Goal: Task Accomplishment & Management: Manage account settings

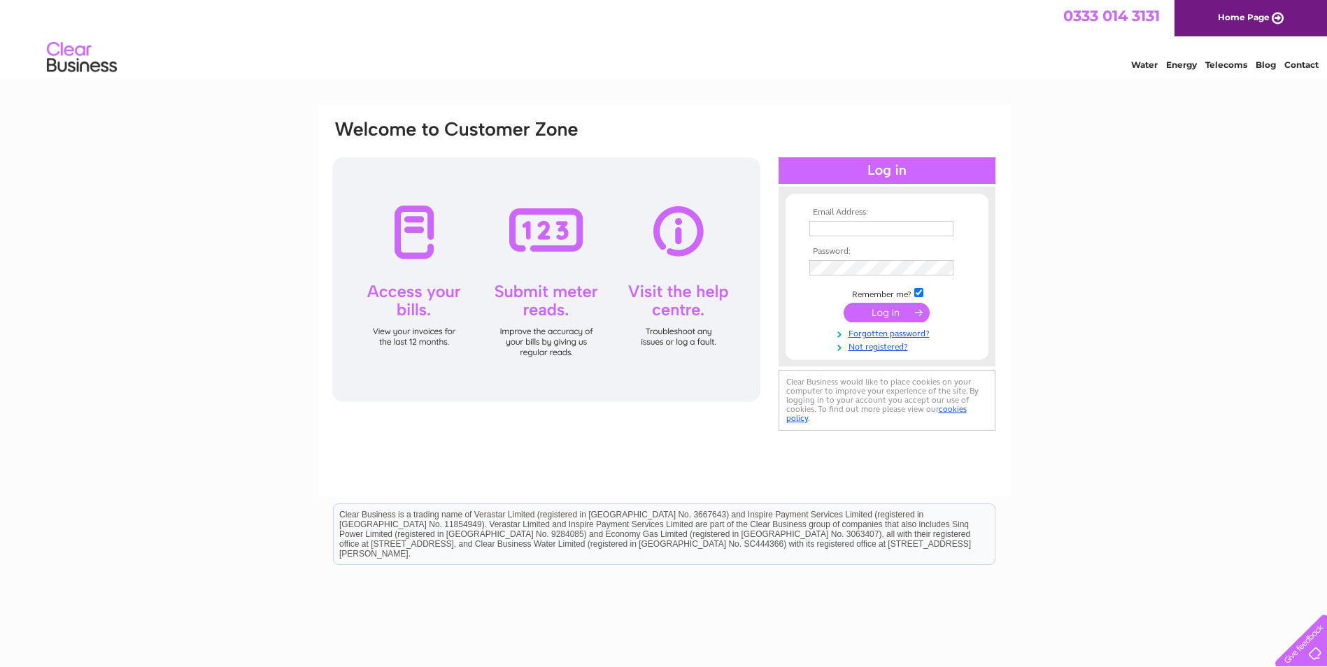
click at [826, 226] on input "text" at bounding box center [881, 228] width 144 height 15
type input "accounts@subacoustech.com"
click at [862, 311] on input "submit" at bounding box center [887, 314] width 86 height 20
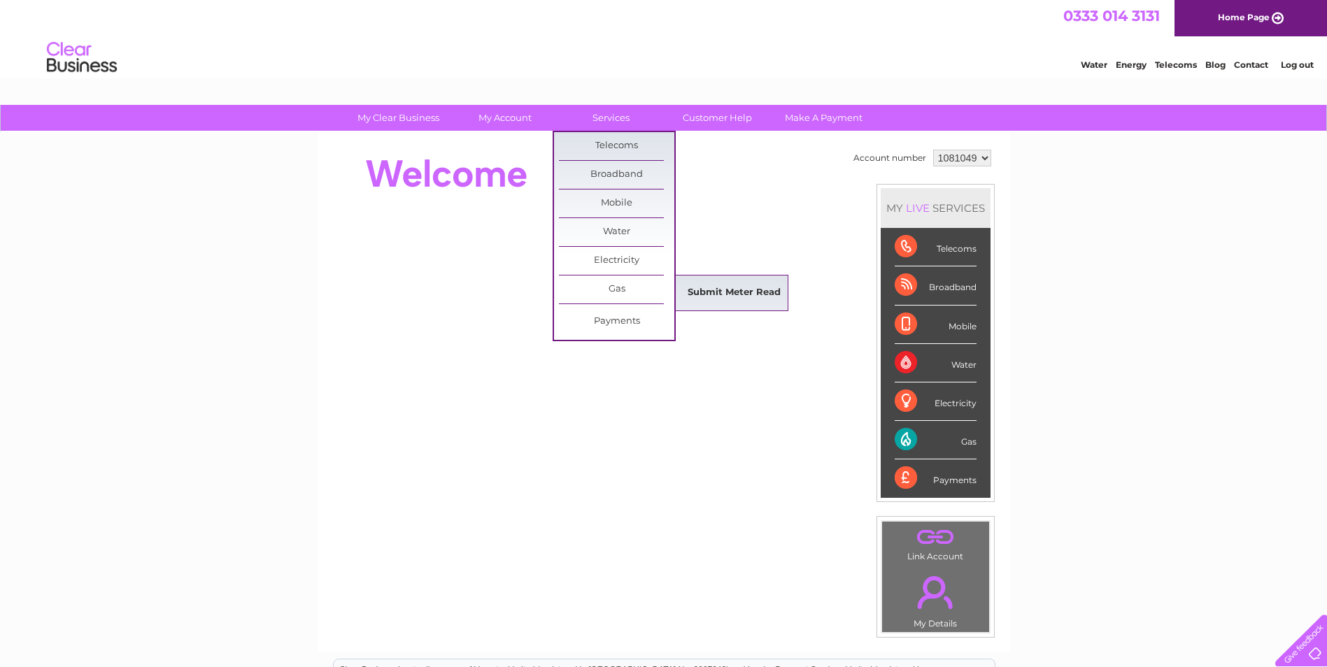
click at [705, 284] on link "Submit Meter Read" at bounding box center [734, 293] width 115 height 28
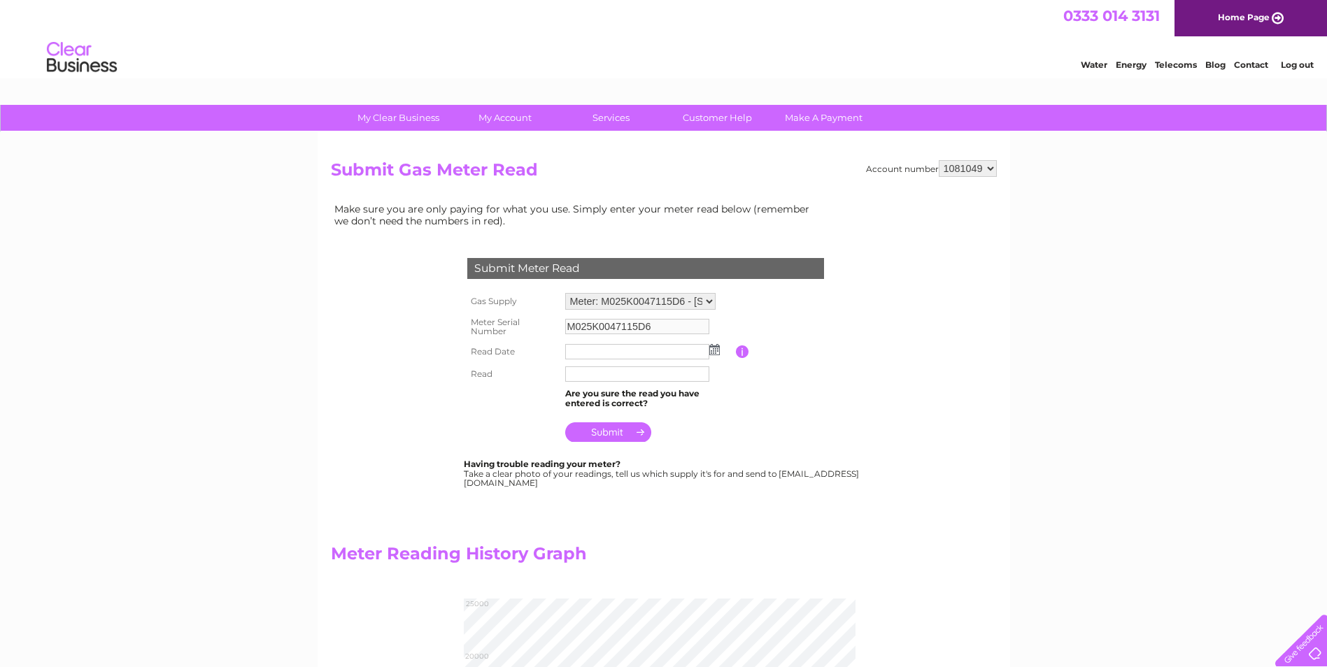
click at [720, 354] on td at bounding box center [649, 352] width 174 height 22
click at [717, 352] on img at bounding box center [714, 349] width 10 height 11
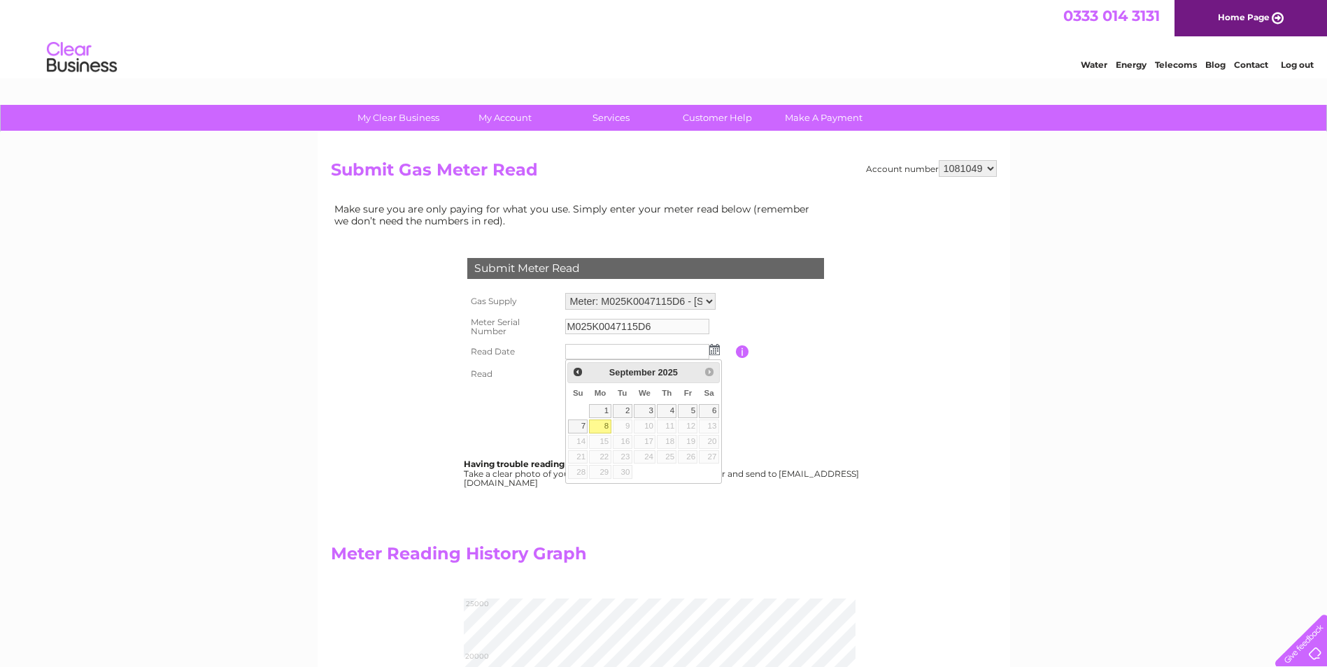
click at [602, 424] on link "8" at bounding box center [600, 427] width 22 height 14
type input "[DATE]"
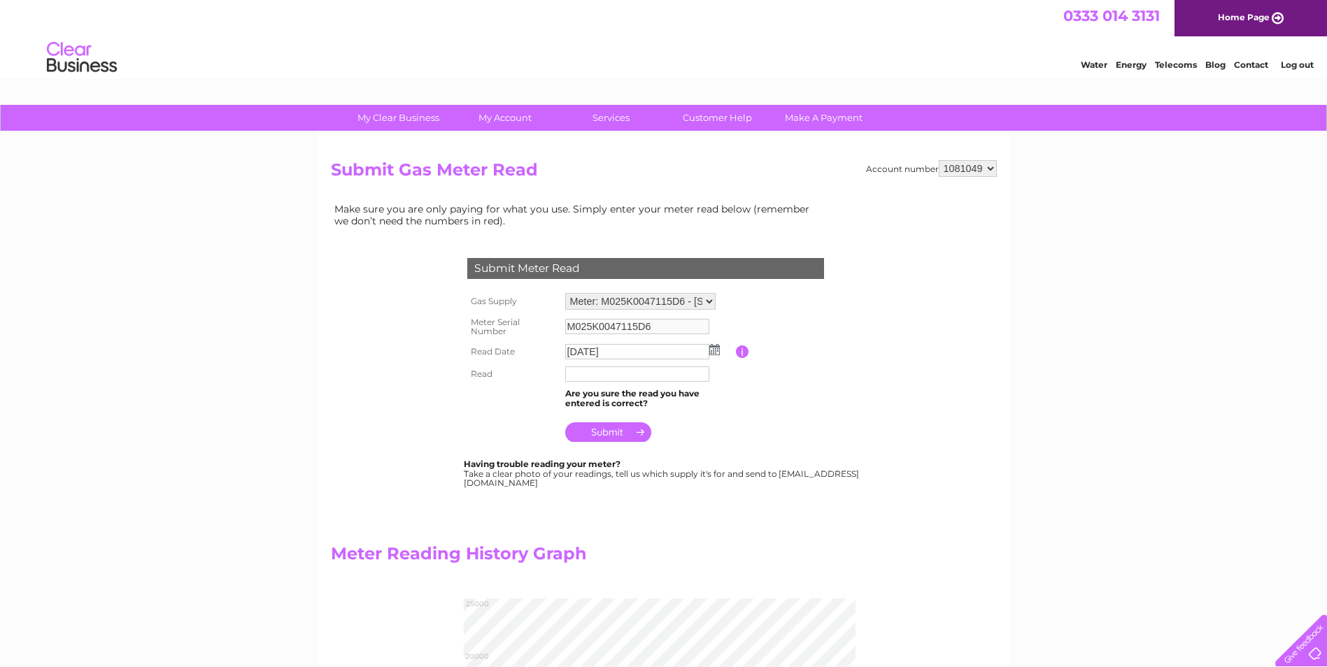
click at [582, 373] on input "text" at bounding box center [637, 374] width 144 height 15
type input "21806"
click at [779, 432] on table "Gas Supply Meter: M025K0047115D6 - Unit 2, Muria Industrial Estate, Southampton…" at bounding box center [662, 368] width 397 height 156
click at [640, 430] on input "submit" at bounding box center [608, 433] width 86 height 20
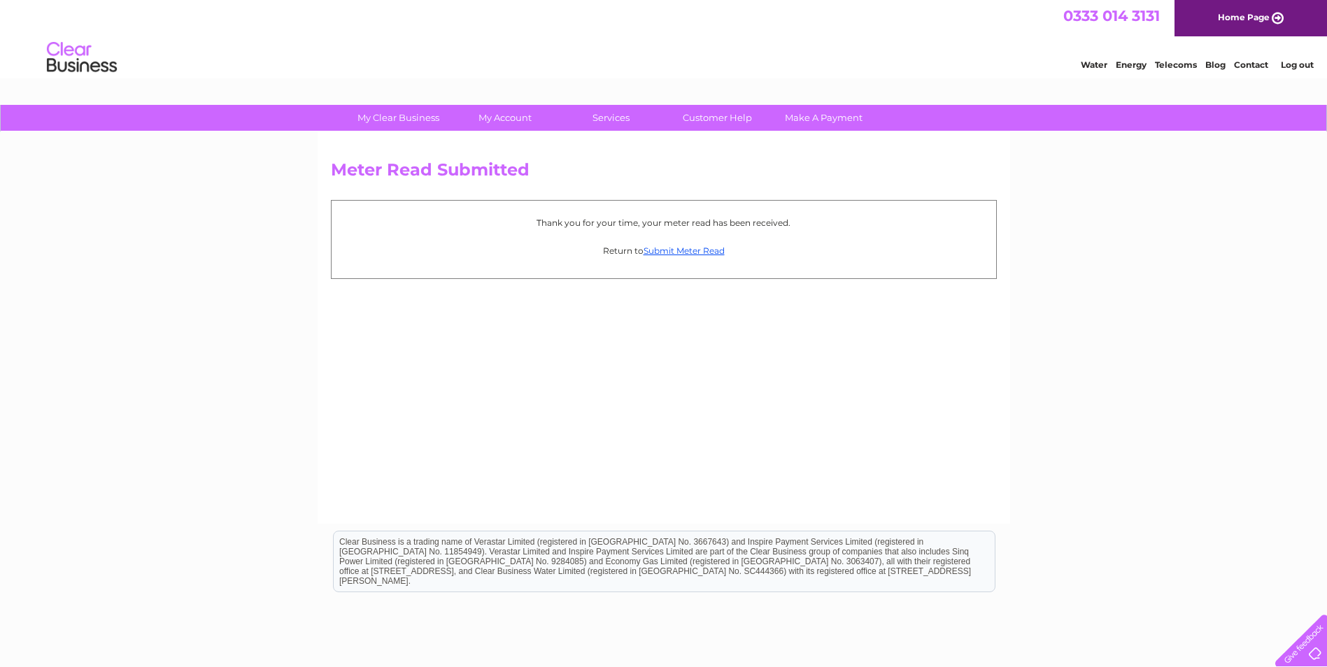
click at [1309, 66] on link "Log out" at bounding box center [1297, 64] width 33 height 10
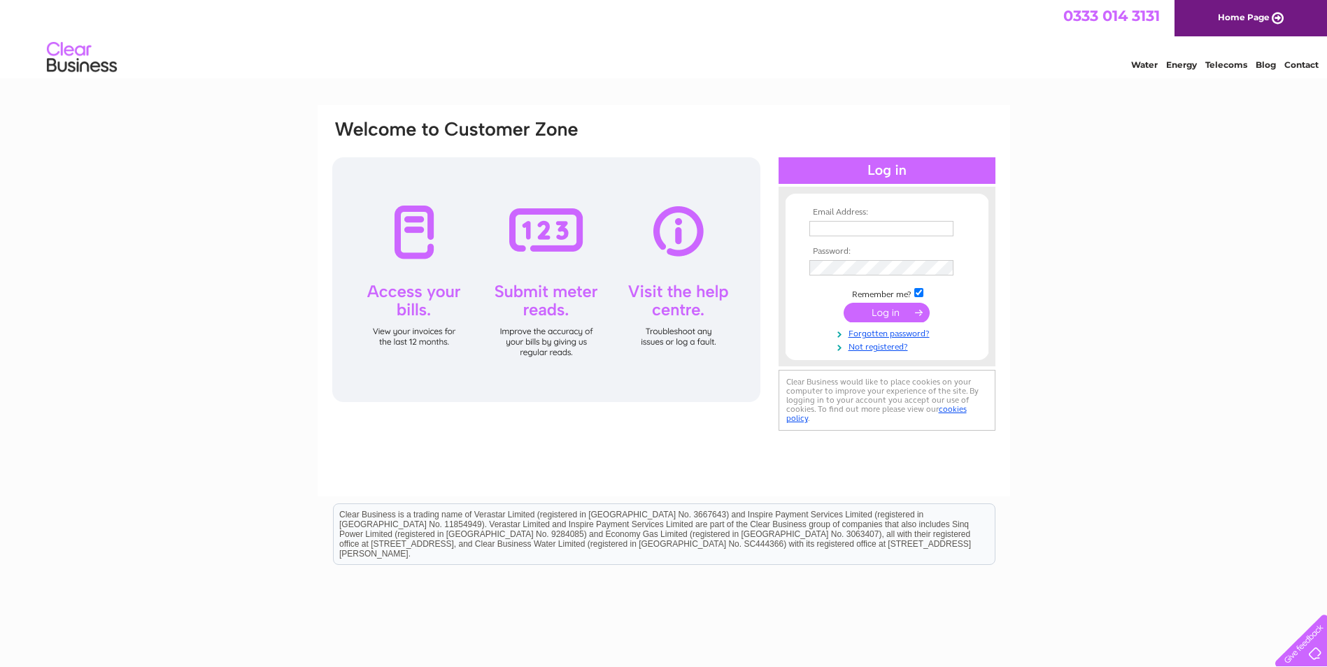
click at [842, 227] on input "text" at bounding box center [881, 228] width 144 height 15
type input "accounts@subacoustech.com"
click at [912, 313] on input "submit" at bounding box center [887, 314] width 86 height 20
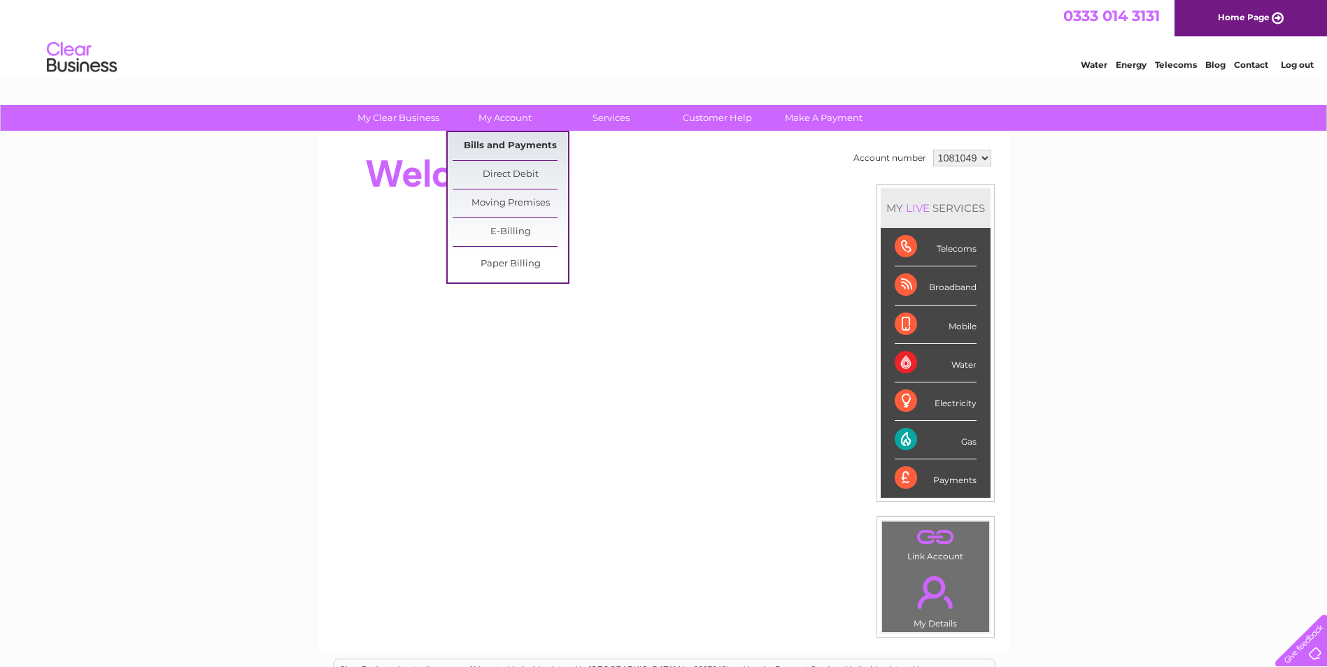
click at [492, 141] on link "Bills and Payments" at bounding box center [510, 146] width 115 height 28
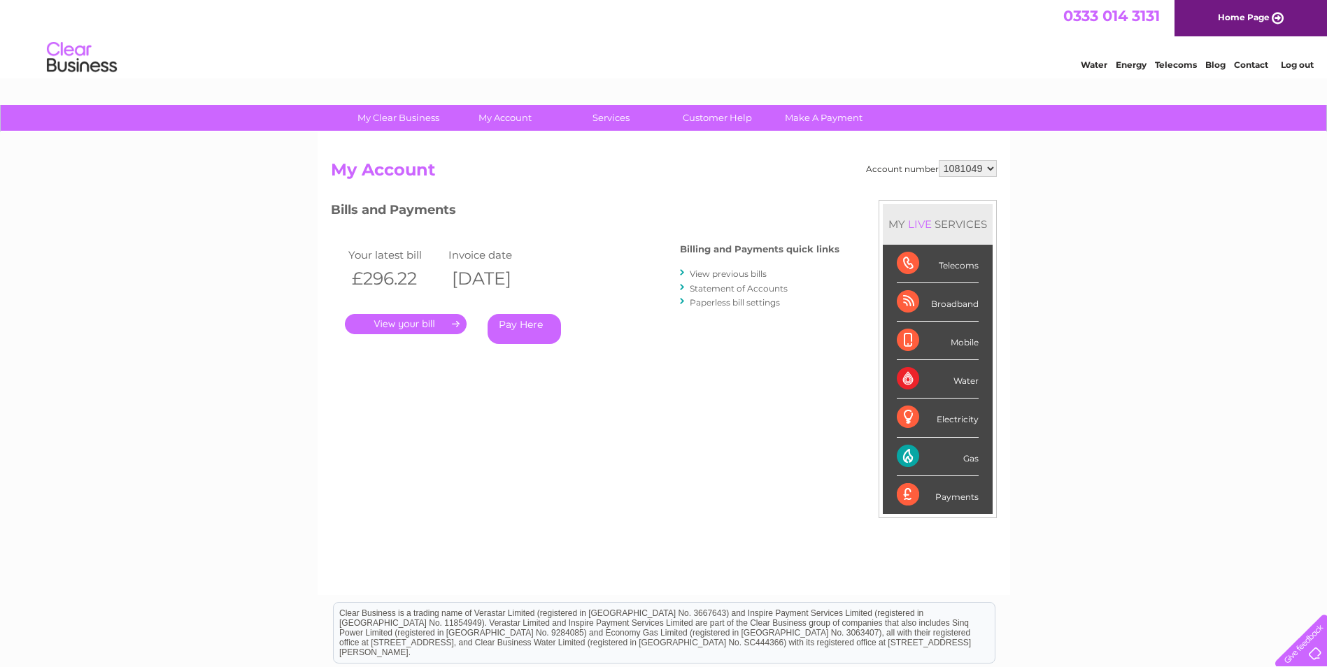
click at [427, 324] on link "." at bounding box center [406, 324] width 122 height 20
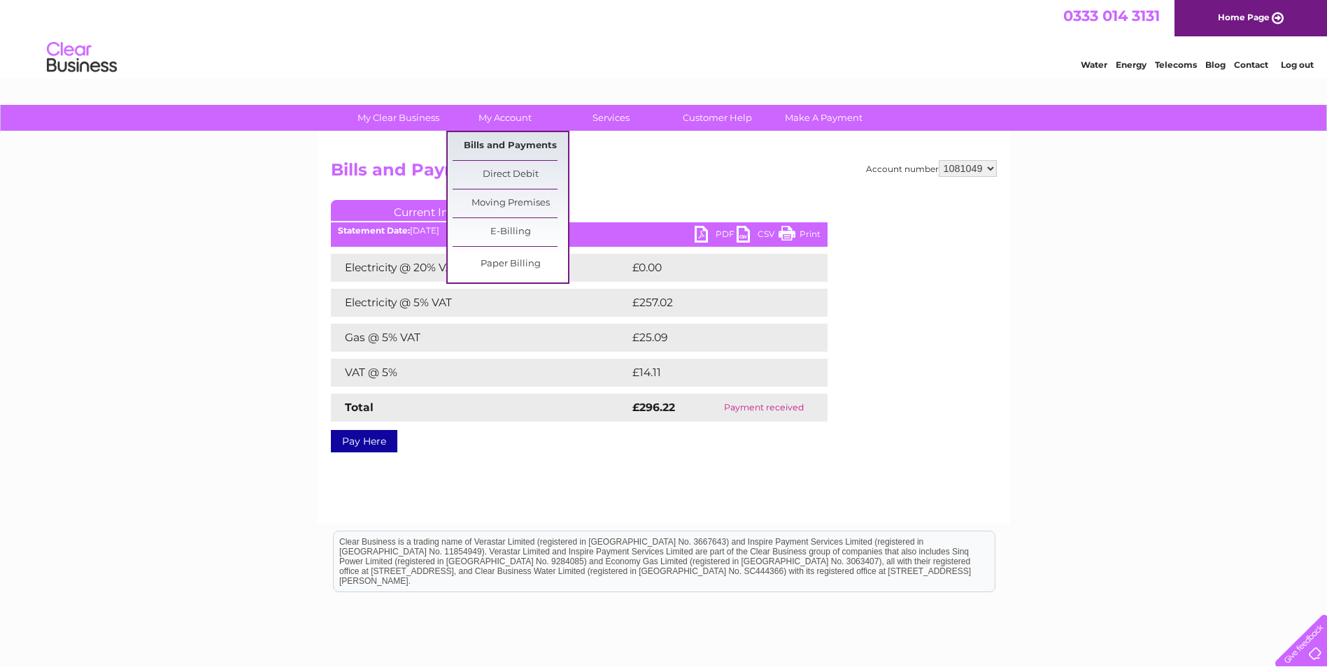
click at [529, 143] on link "Bills and Payments" at bounding box center [510, 146] width 115 height 28
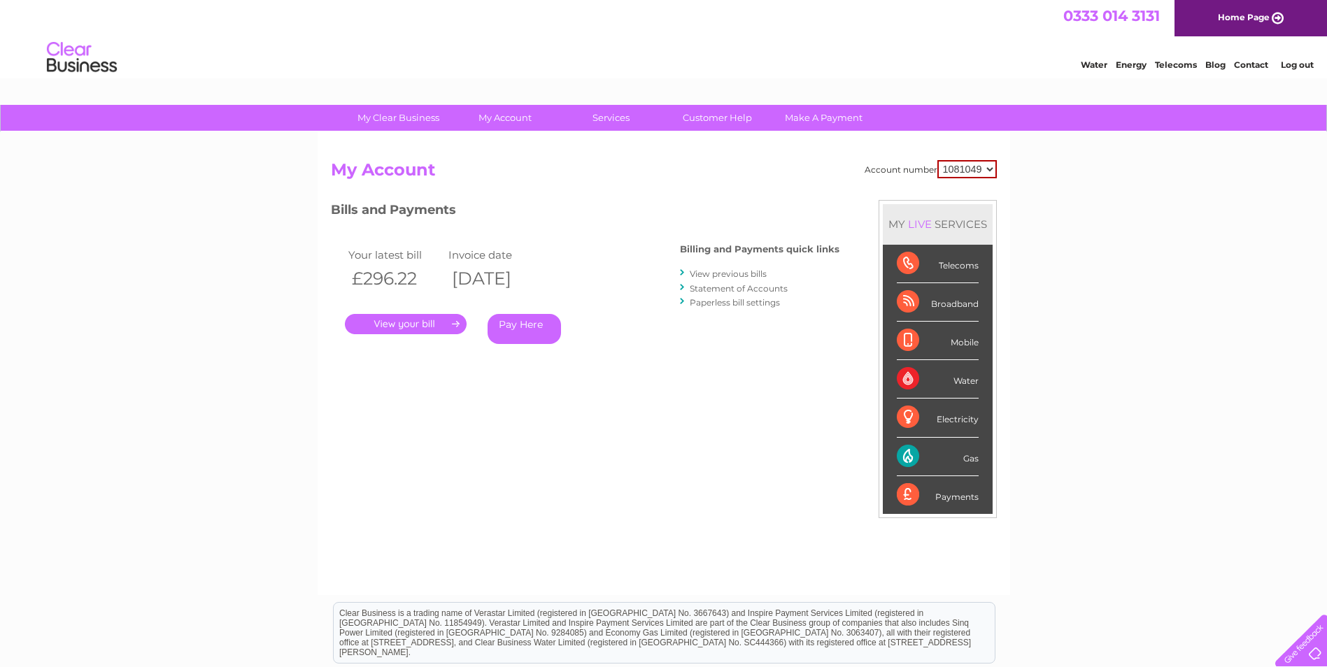
click at [738, 271] on link "View previous bills" at bounding box center [728, 274] width 77 height 10
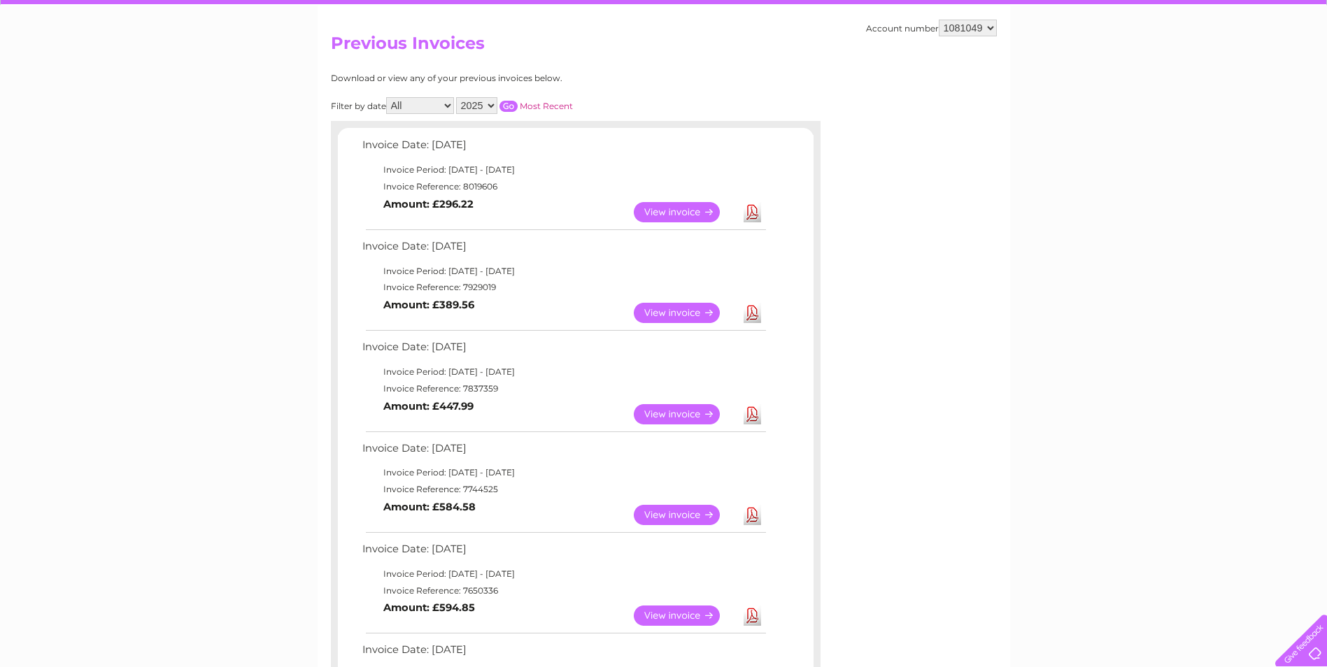
scroll to position [140, 0]
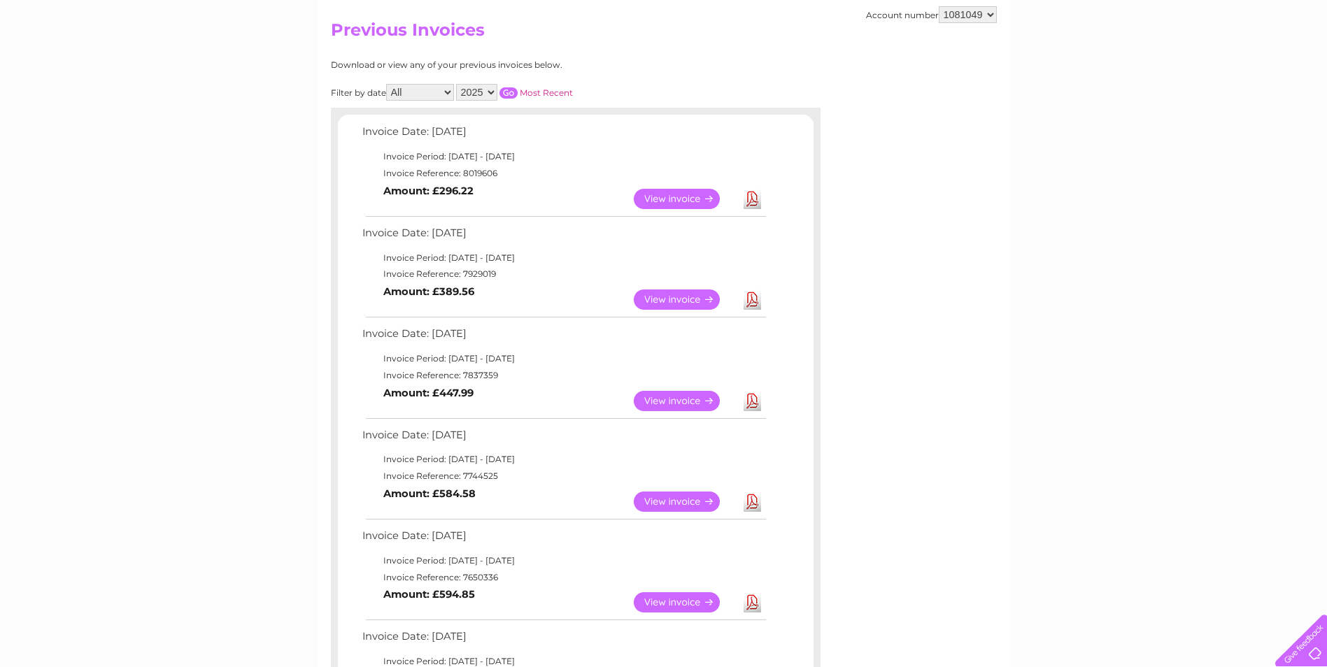
click at [702, 508] on link "View" at bounding box center [685, 502] width 103 height 20
click at [658, 399] on link "View" at bounding box center [685, 401] width 103 height 20
click at [679, 502] on link "View" at bounding box center [685, 502] width 103 height 20
click at [666, 407] on link "View" at bounding box center [685, 401] width 103 height 20
click at [693, 298] on link "View" at bounding box center [685, 300] width 103 height 20
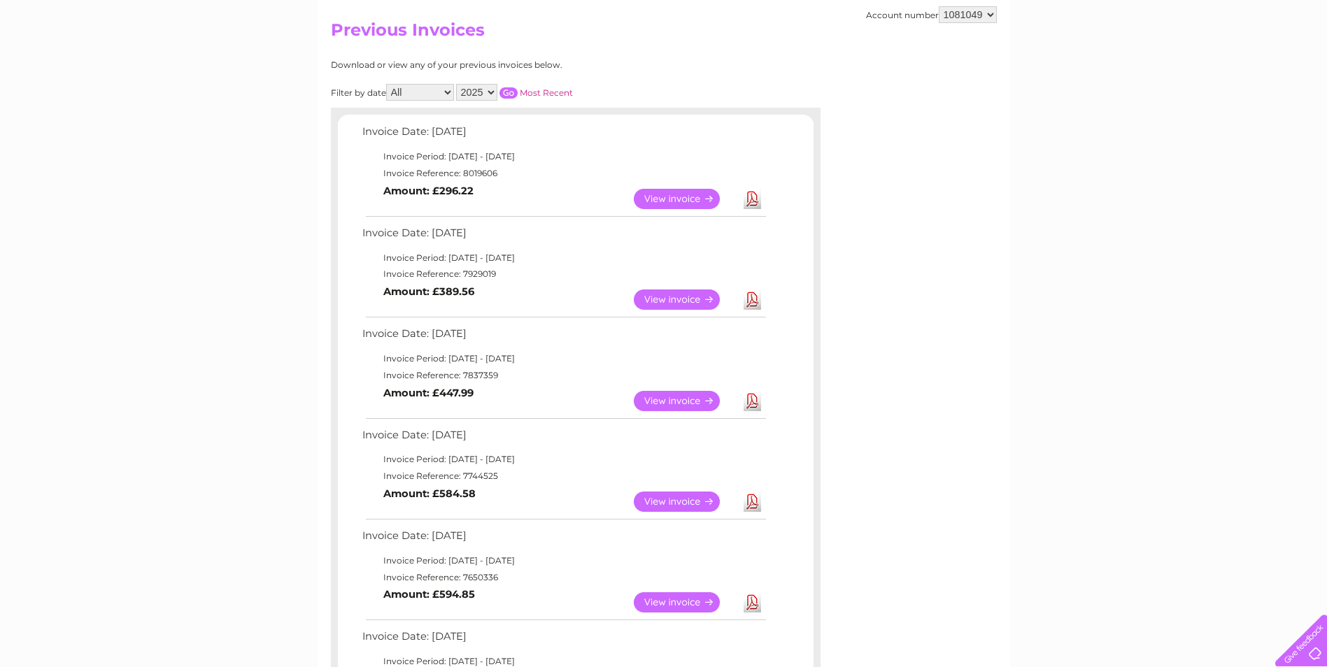
click at [684, 196] on link "View" at bounding box center [685, 199] width 103 height 20
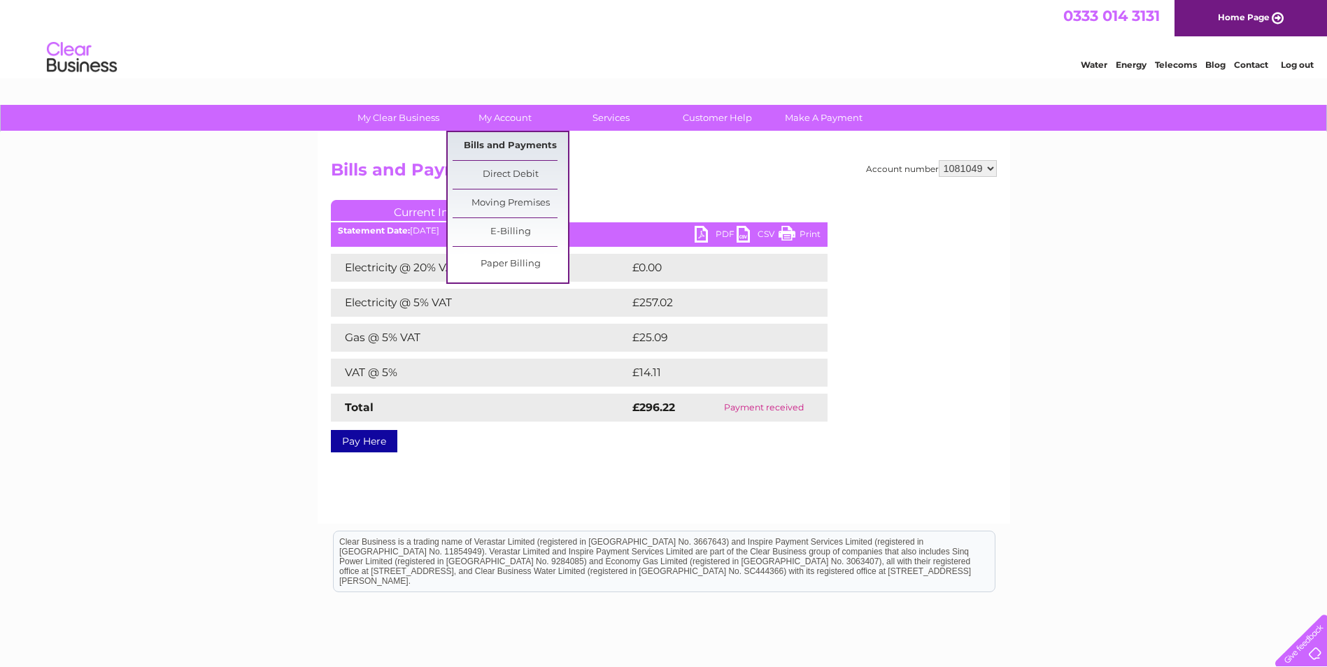
click at [476, 139] on link "Bills and Payments" at bounding box center [510, 146] width 115 height 28
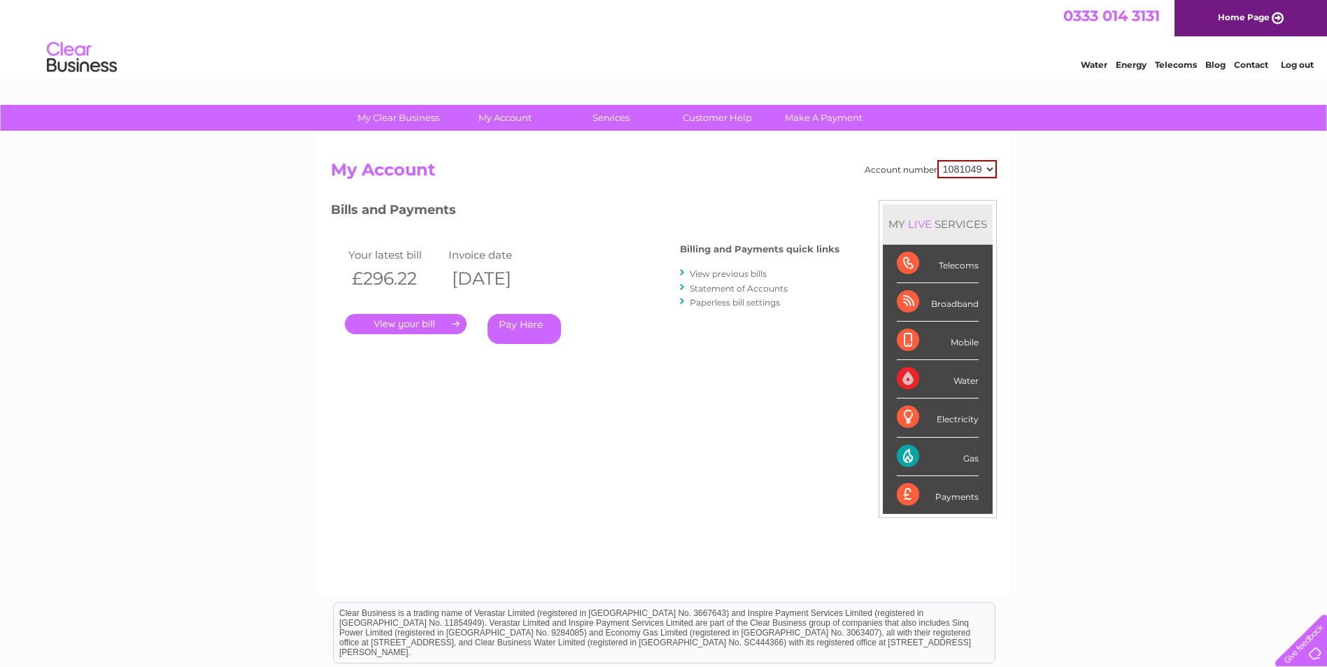
click at [412, 324] on link "." at bounding box center [406, 324] width 122 height 20
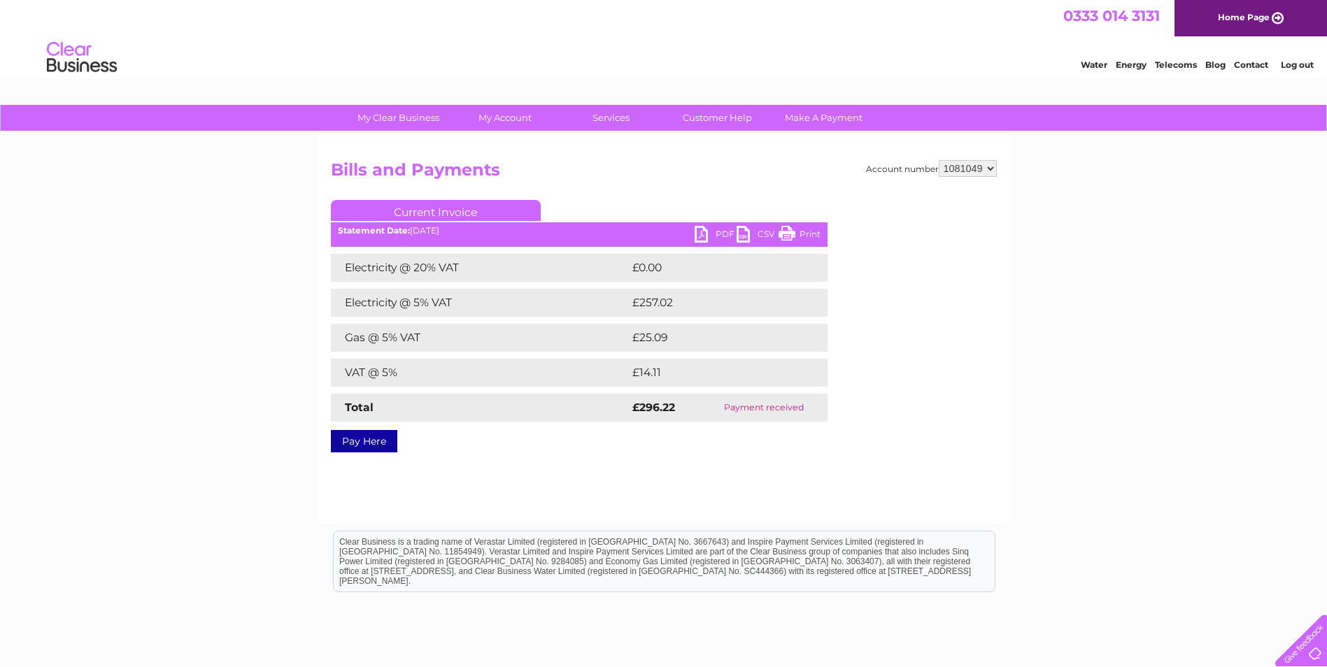
click at [1294, 65] on link "Log out" at bounding box center [1297, 64] width 33 height 10
